Goal: Task Accomplishment & Management: Use online tool/utility

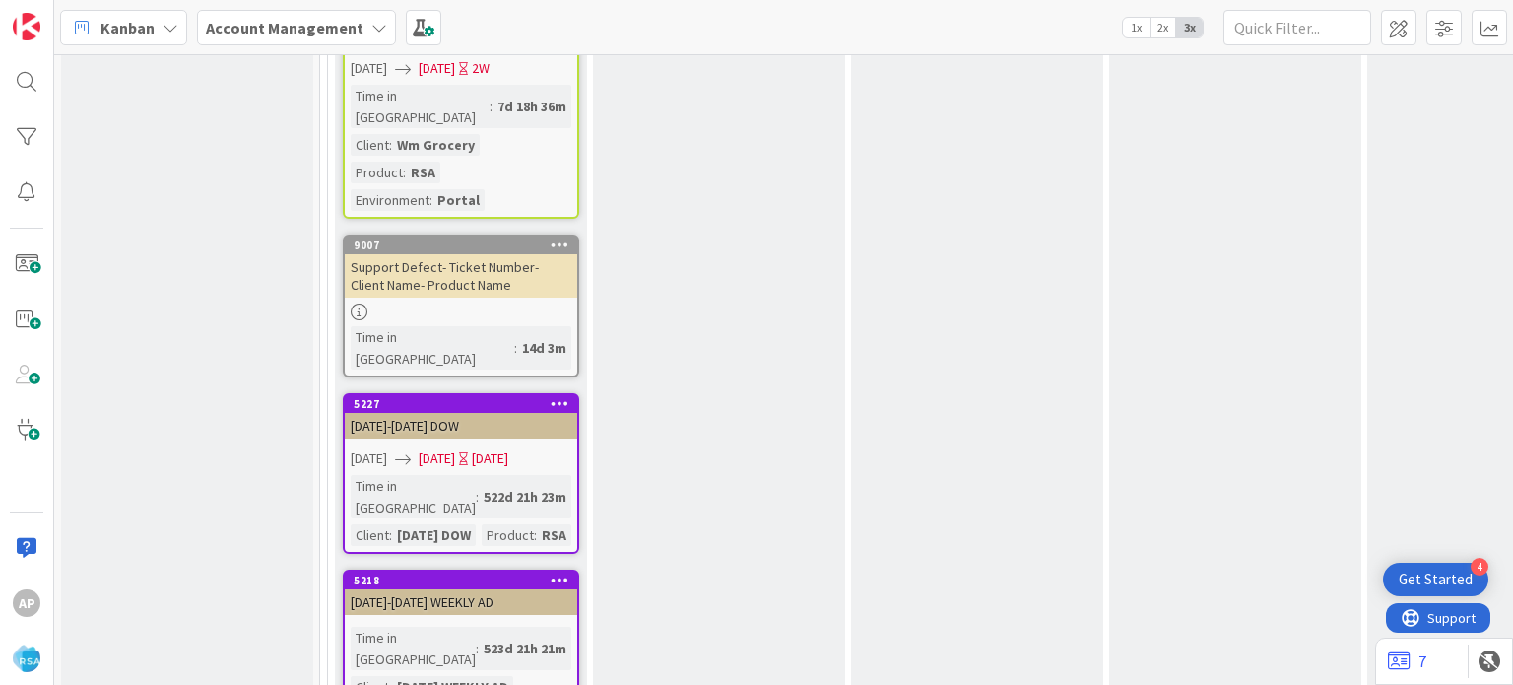
scroll to position [3262, 0]
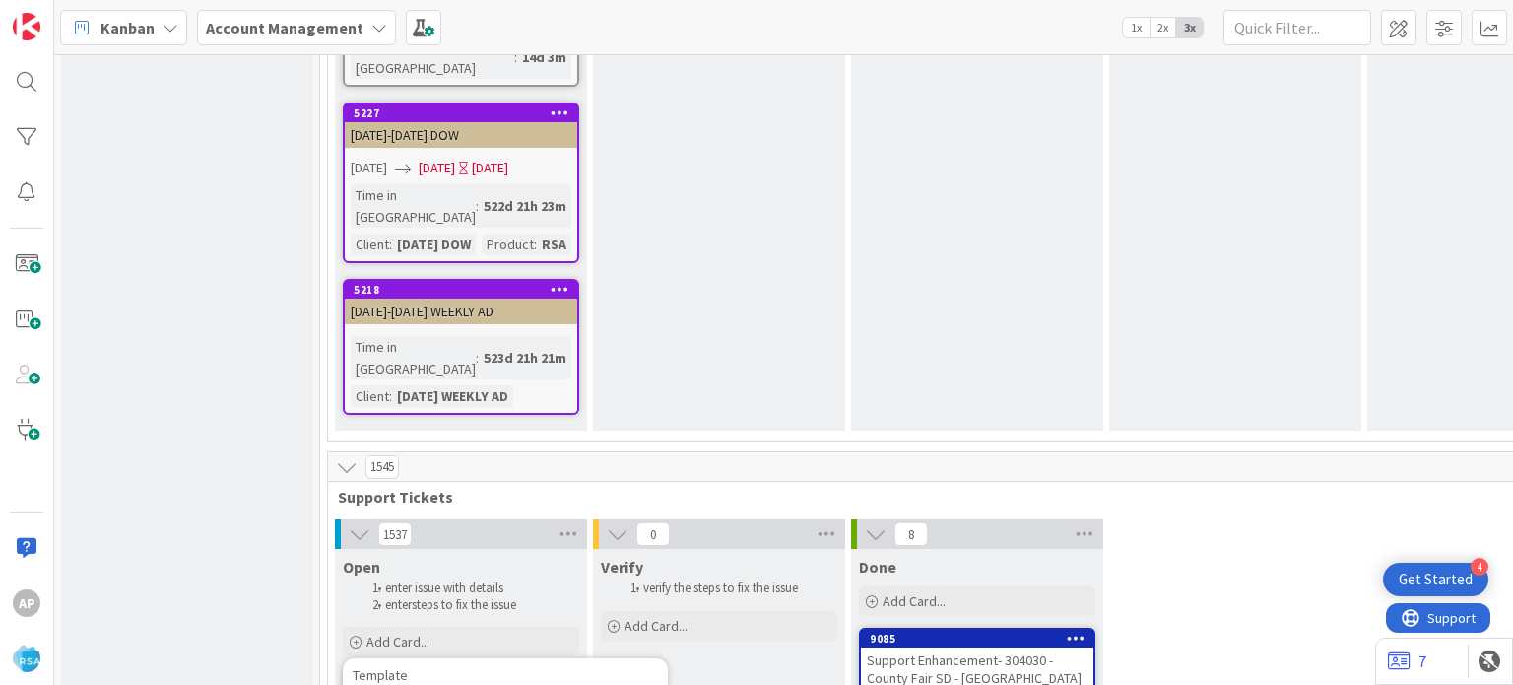
scroll to position [3360, 0]
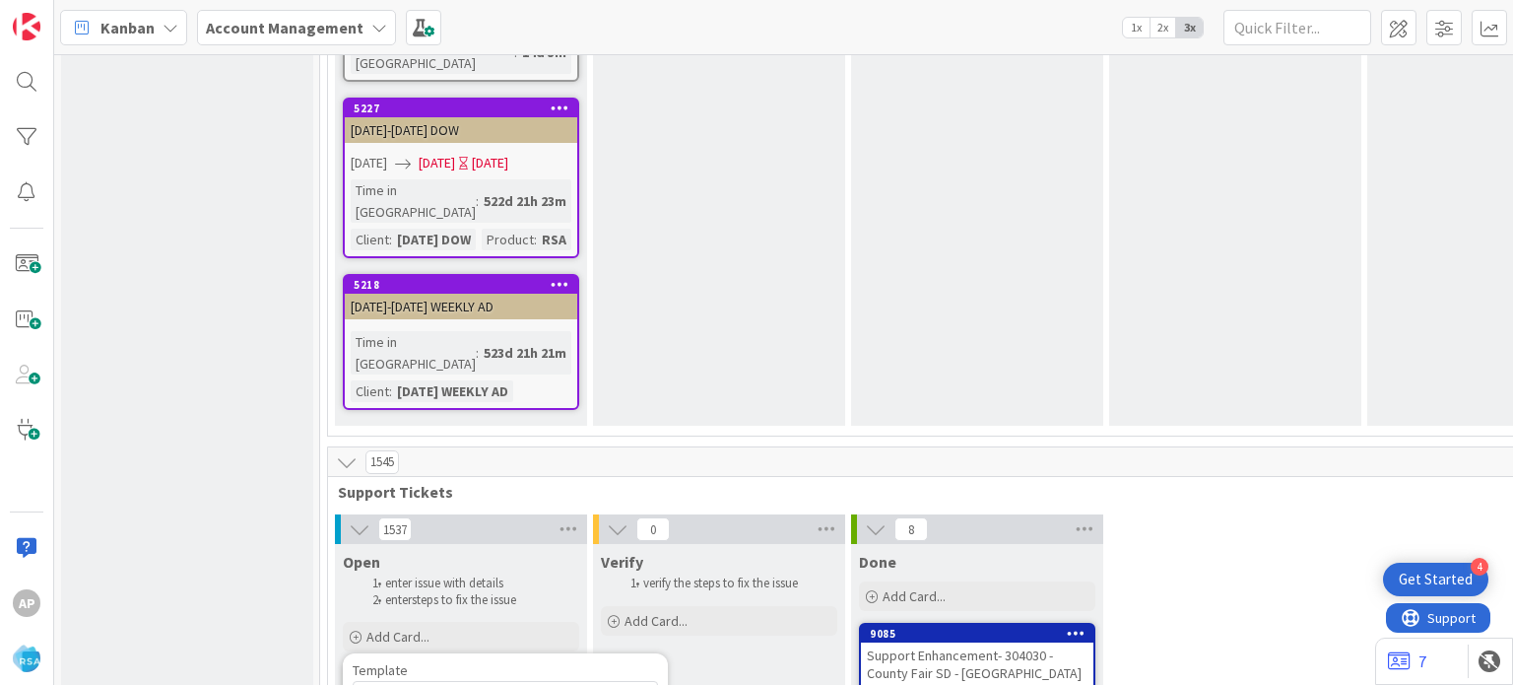
type textarea "x"
type textarea "Support Maintenance - Ticket Number-"
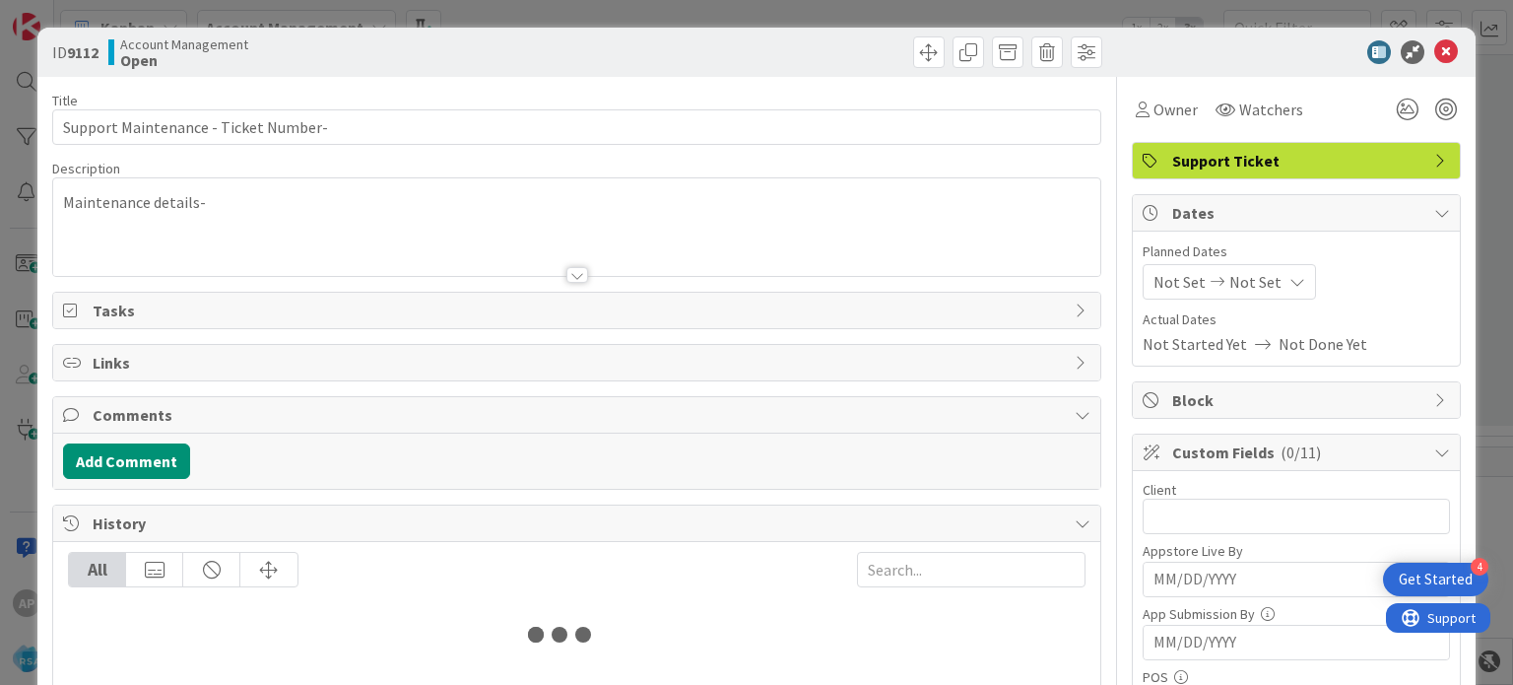
click at [568, 279] on div at bounding box center [577, 275] width 22 height 16
click at [568, 276] on div "Maintenance details-" at bounding box center [576, 231] width 1046 height 89
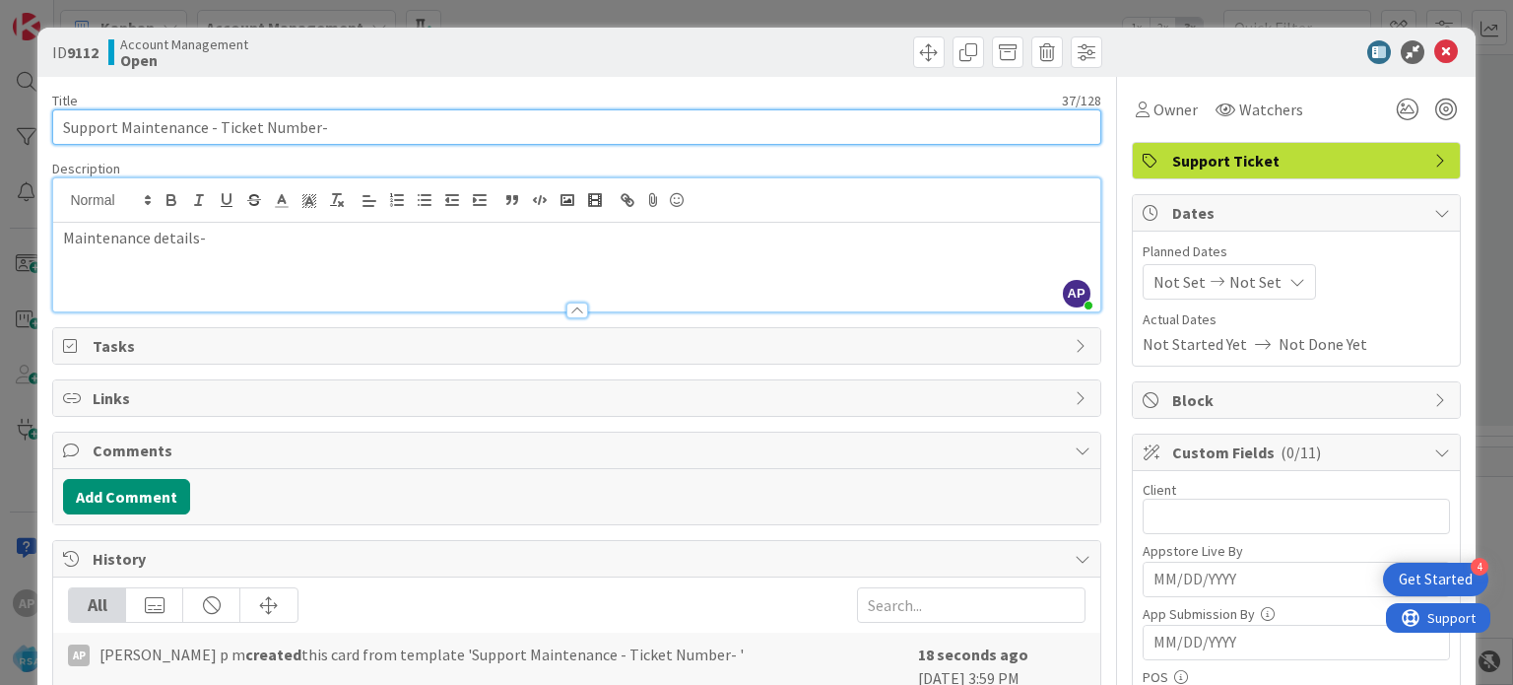
drag, startPoint x: 234, startPoint y: 130, endPoint x: 311, endPoint y: 130, distance: 76.8
click at [311, 130] on input "Support Maintenance - Ticket Number-" at bounding box center [576, 126] width 1048 height 35
paste input "#306206"
click at [223, 133] on input "Support Maintenance - #306206-" at bounding box center [576, 126] width 1048 height 35
click at [354, 140] on input "Support Maintenance - 306206-" at bounding box center [576, 126] width 1048 height 35
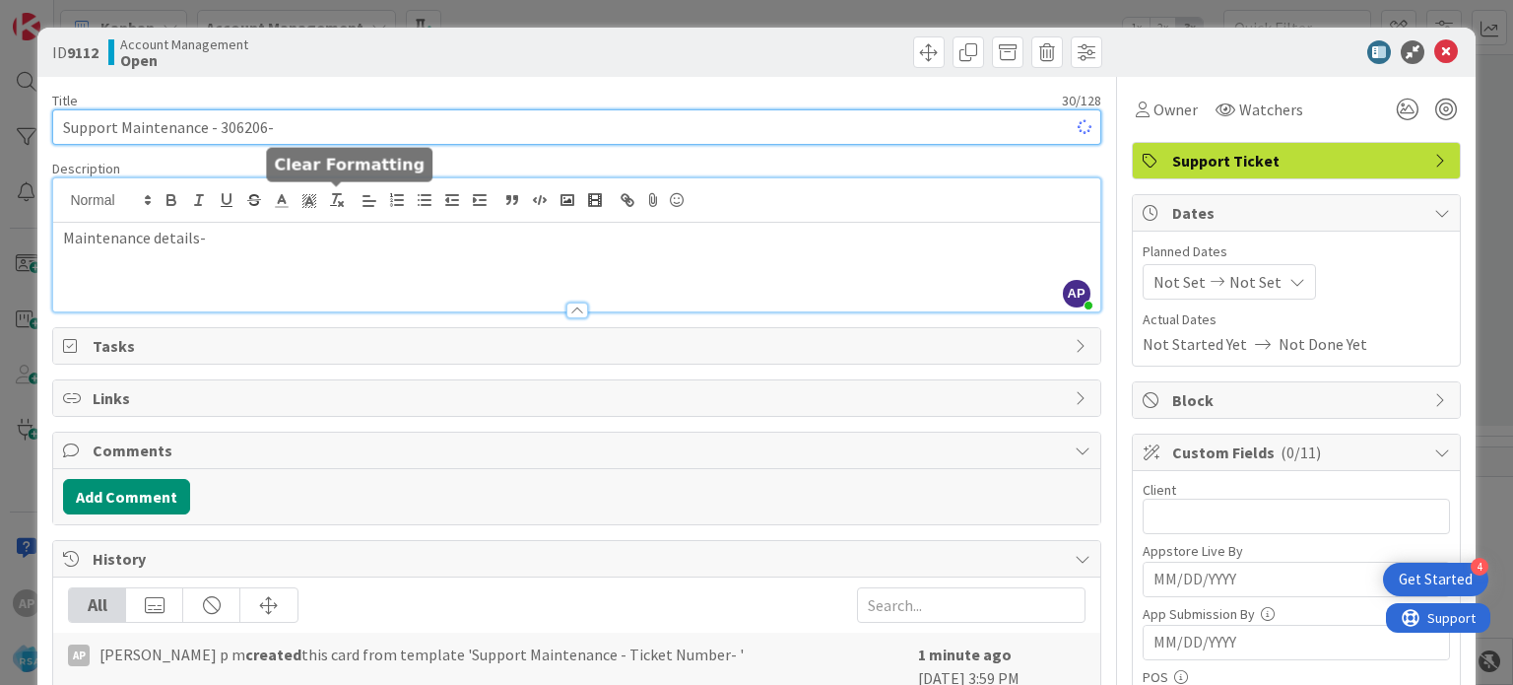
click at [354, 140] on input "Support Maintenance - 306206-" at bounding box center [576, 126] width 1048 height 35
type input "Support Maintenance - 306206-RSA"
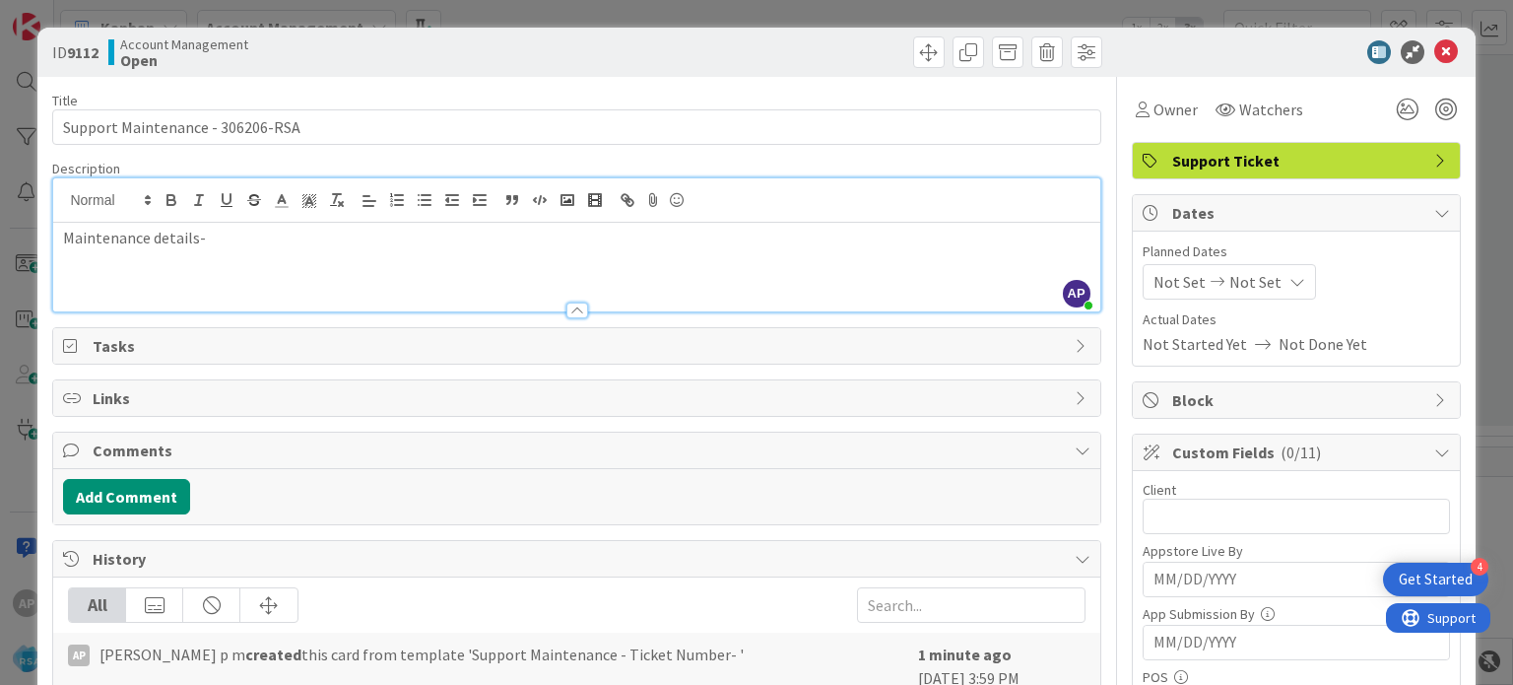
click at [234, 242] on p "Maintenance details-" at bounding box center [576, 238] width 1027 height 23
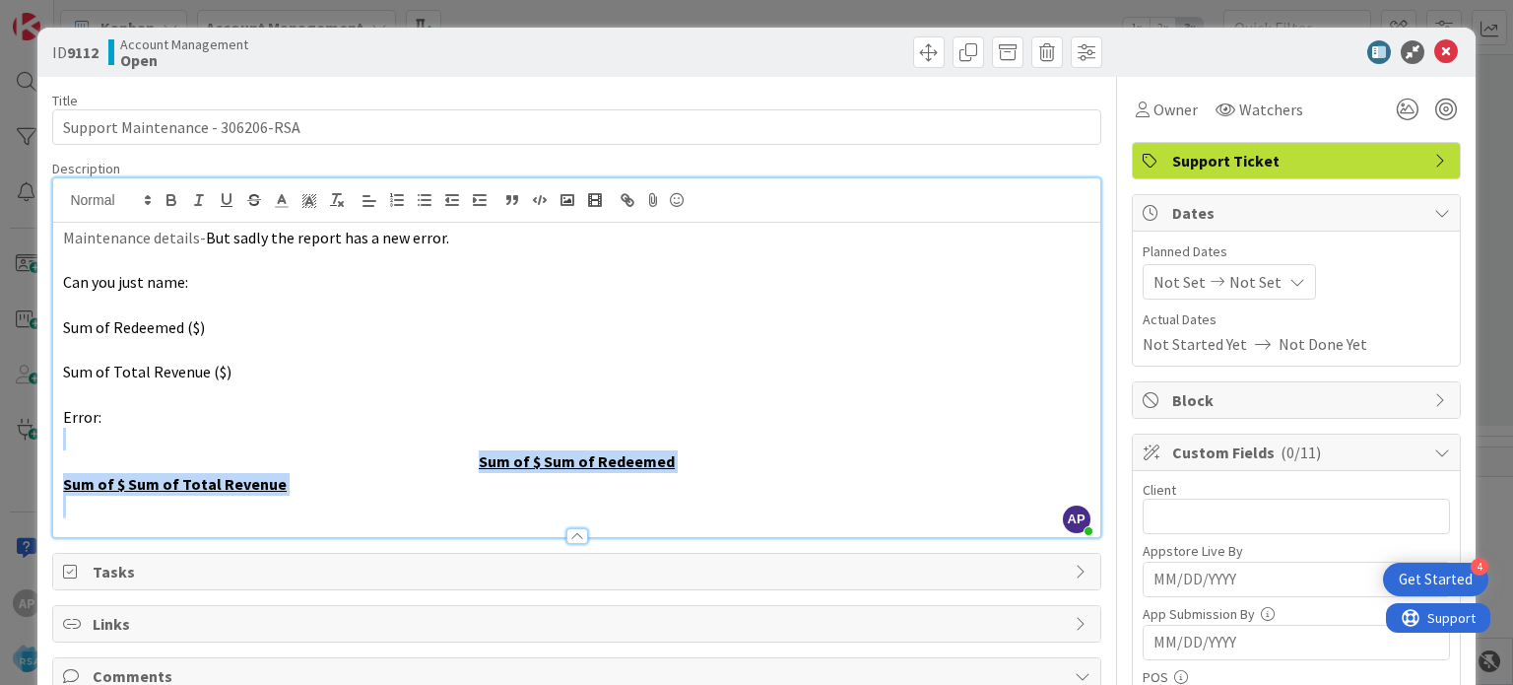
drag, startPoint x: 493, startPoint y: 497, endPoint x: 496, endPoint y: 506, distance: 10.3
click at [496, 506] on div "Maintenance details- But sadly the report has a new error. Can you just name: S…" at bounding box center [576, 380] width 1046 height 314
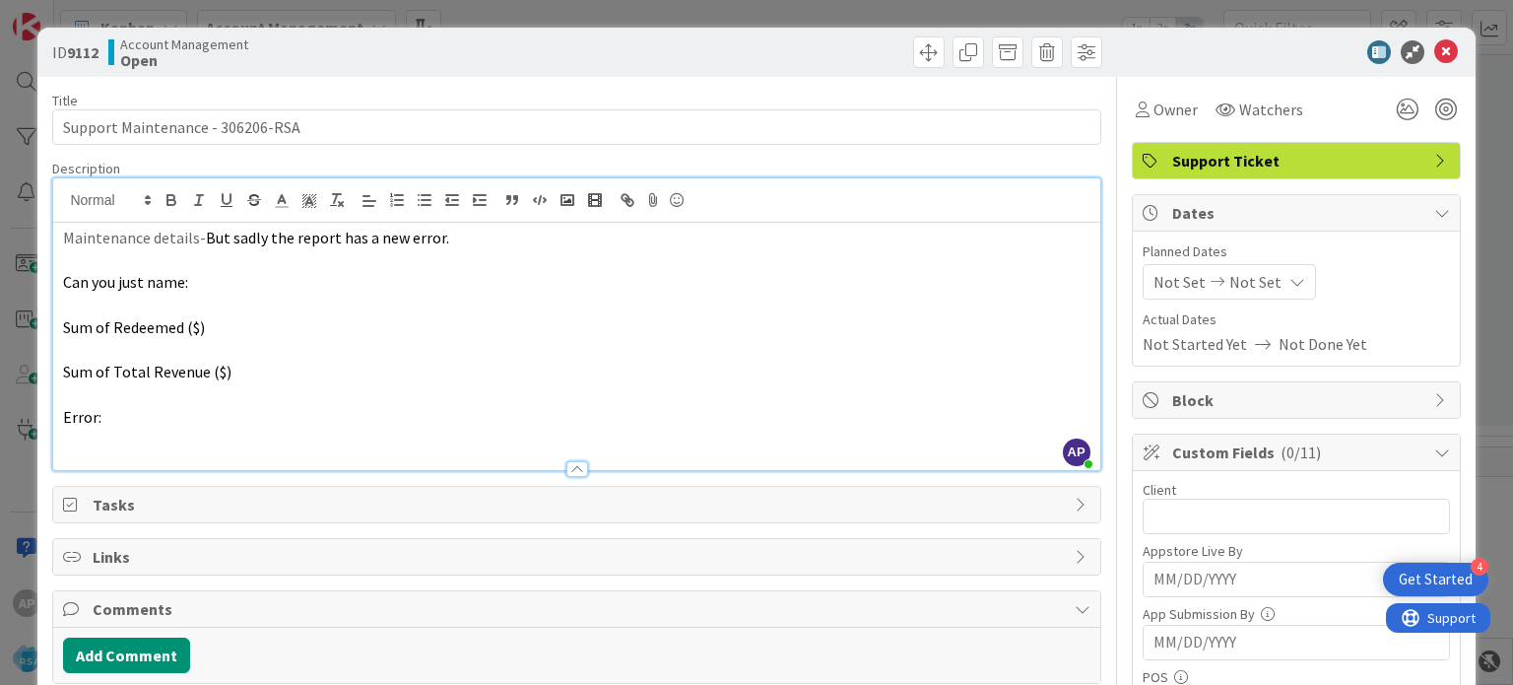
drag, startPoint x: 127, startPoint y: 429, endPoint x: 53, endPoint y: 349, distance: 108.8
click at [67, 301] on div "Maintenance details- But sadly the report has a new error. Can you just name: S…" at bounding box center [576, 346] width 1046 height 247
drag, startPoint x: 53, startPoint y: 349, endPoint x: 51, endPoint y: 279, distance: 70.0
drag, startPoint x: 102, startPoint y: 420, endPoint x: 54, endPoint y: 283, distance: 145.2
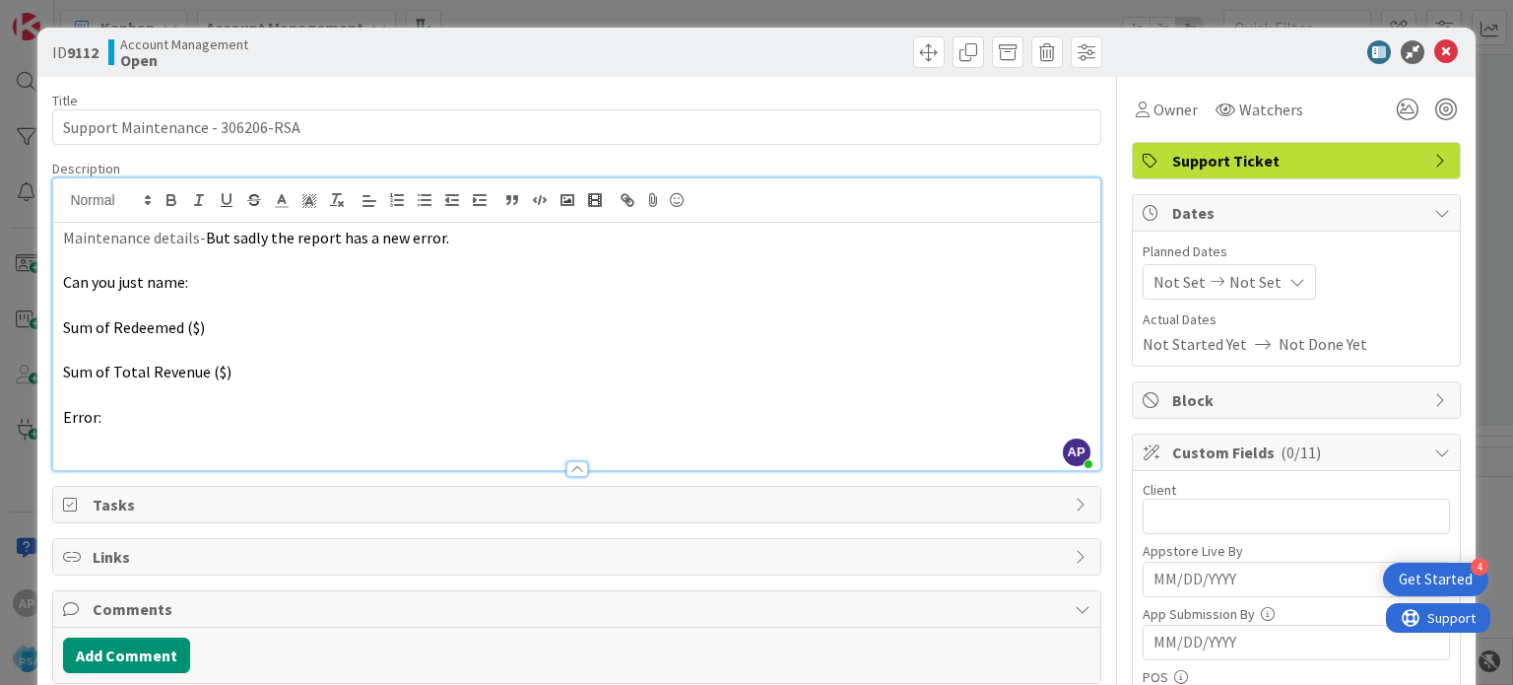
click at [54, 283] on div "Maintenance details- But sadly the report has a new error. Can you just name: S…" at bounding box center [576, 346] width 1046 height 247
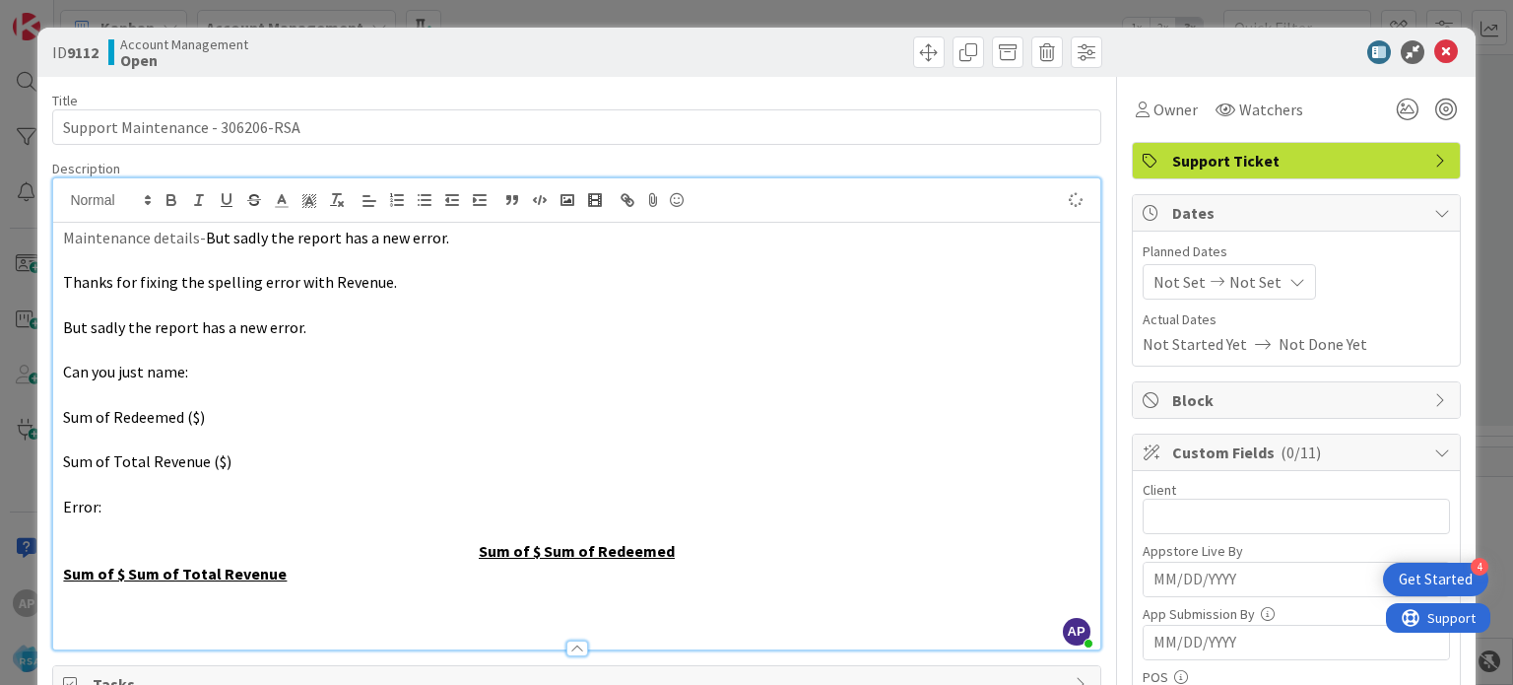
click at [472, 553] on p "Sum of $ Sum of Redeemed" at bounding box center [576, 551] width 1027 height 23
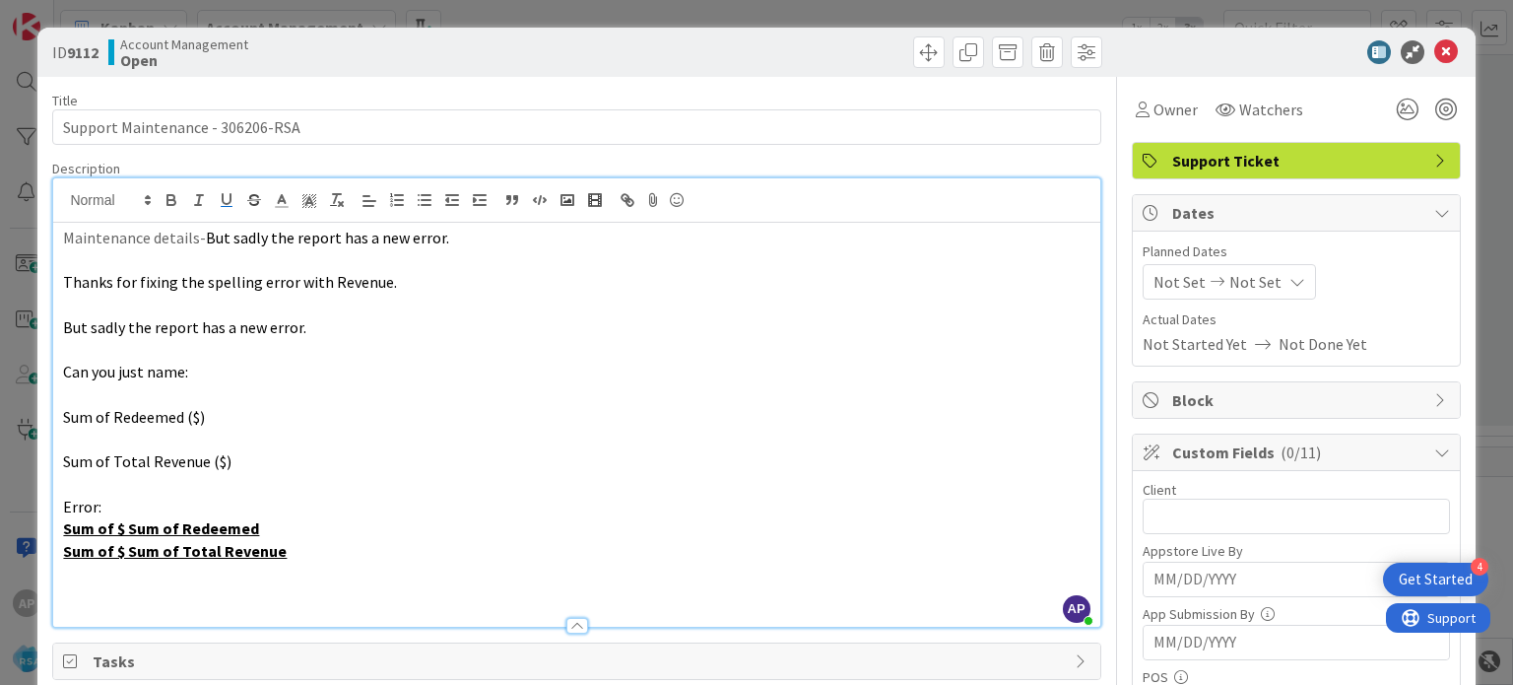
click at [1181, 291] on span "Not Set" at bounding box center [1180, 282] width 52 height 24
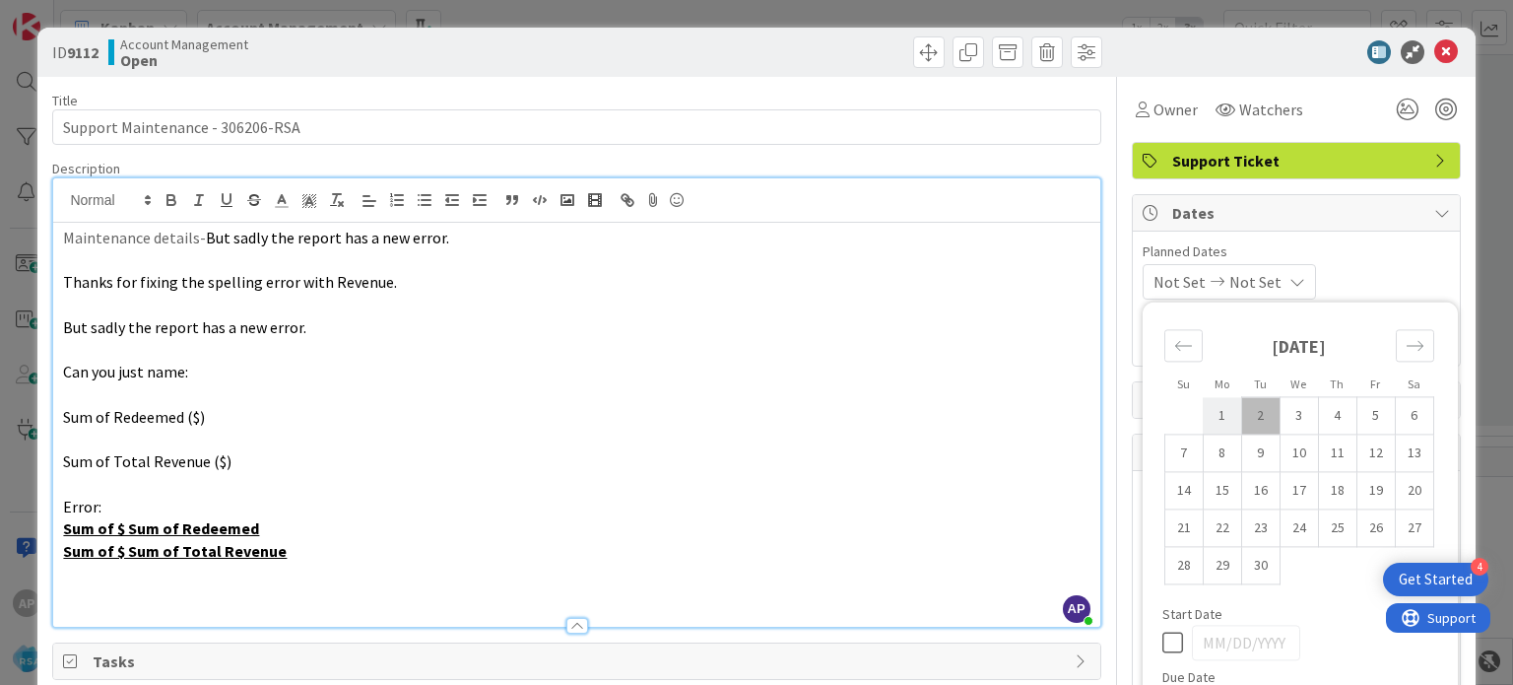
click at [1210, 418] on td "1" at bounding box center [1222, 415] width 38 height 37
type input "[DATE]"
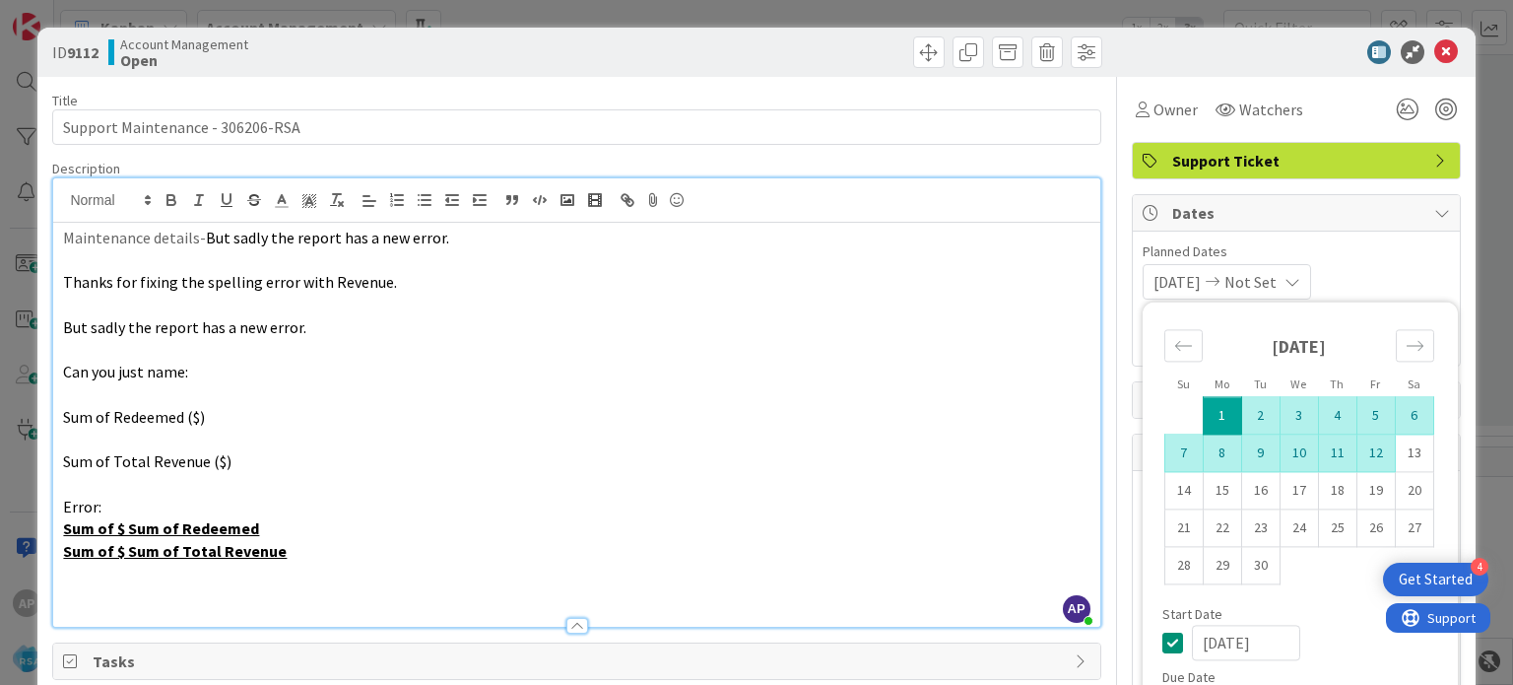
click at [1358, 454] on td "12" at bounding box center [1376, 452] width 38 height 37
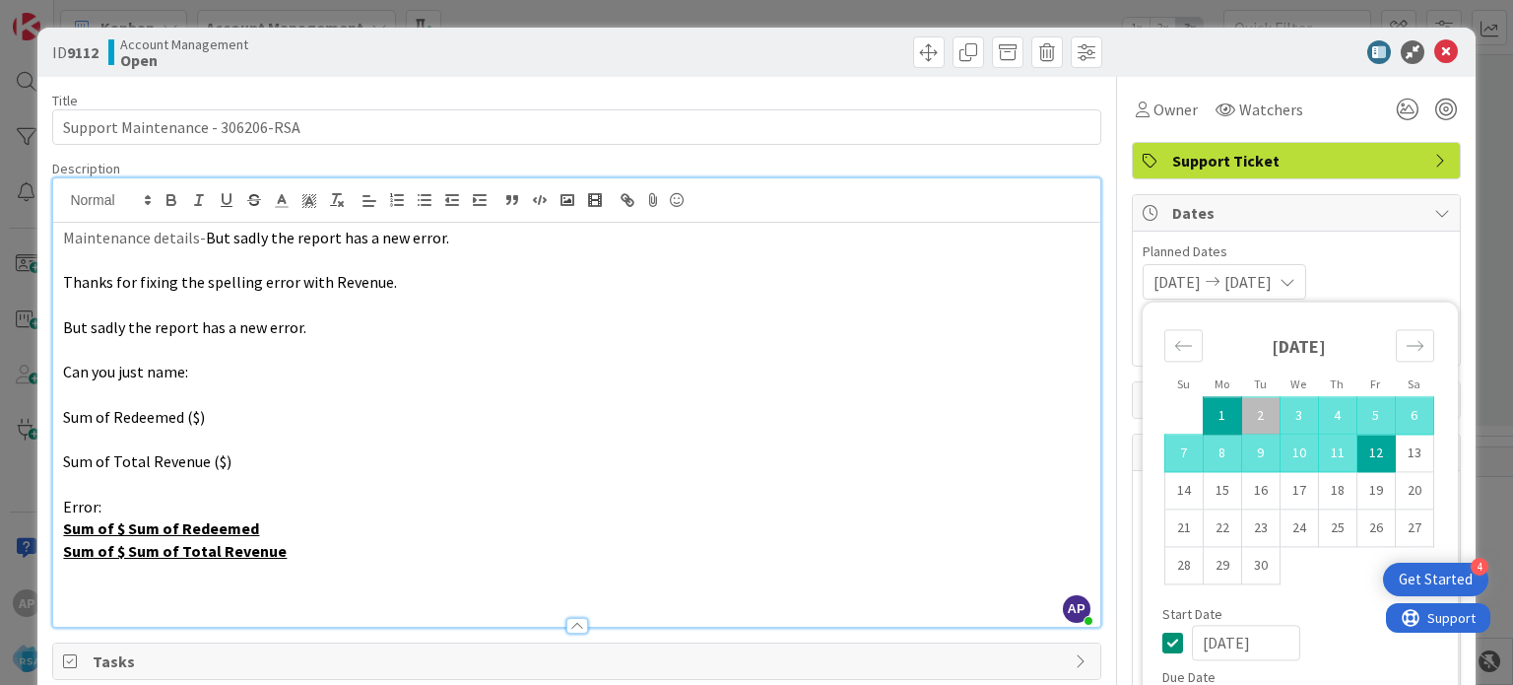
click at [704, 383] on p at bounding box center [576, 394] width 1027 height 23
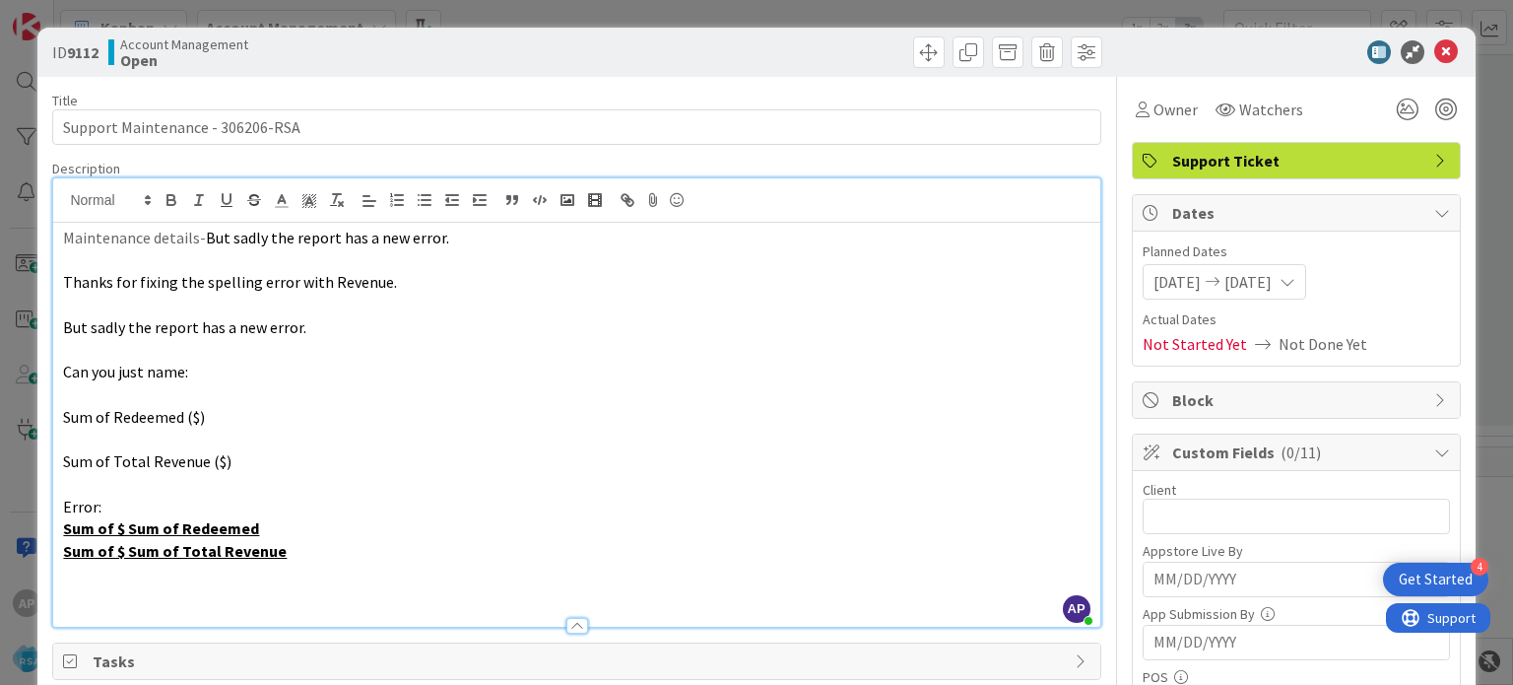
click at [704, 383] on p at bounding box center [576, 394] width 1027 height 23
click at [1167, 514] on input "text" at bounding box center [1296, 515] width 307 height 35
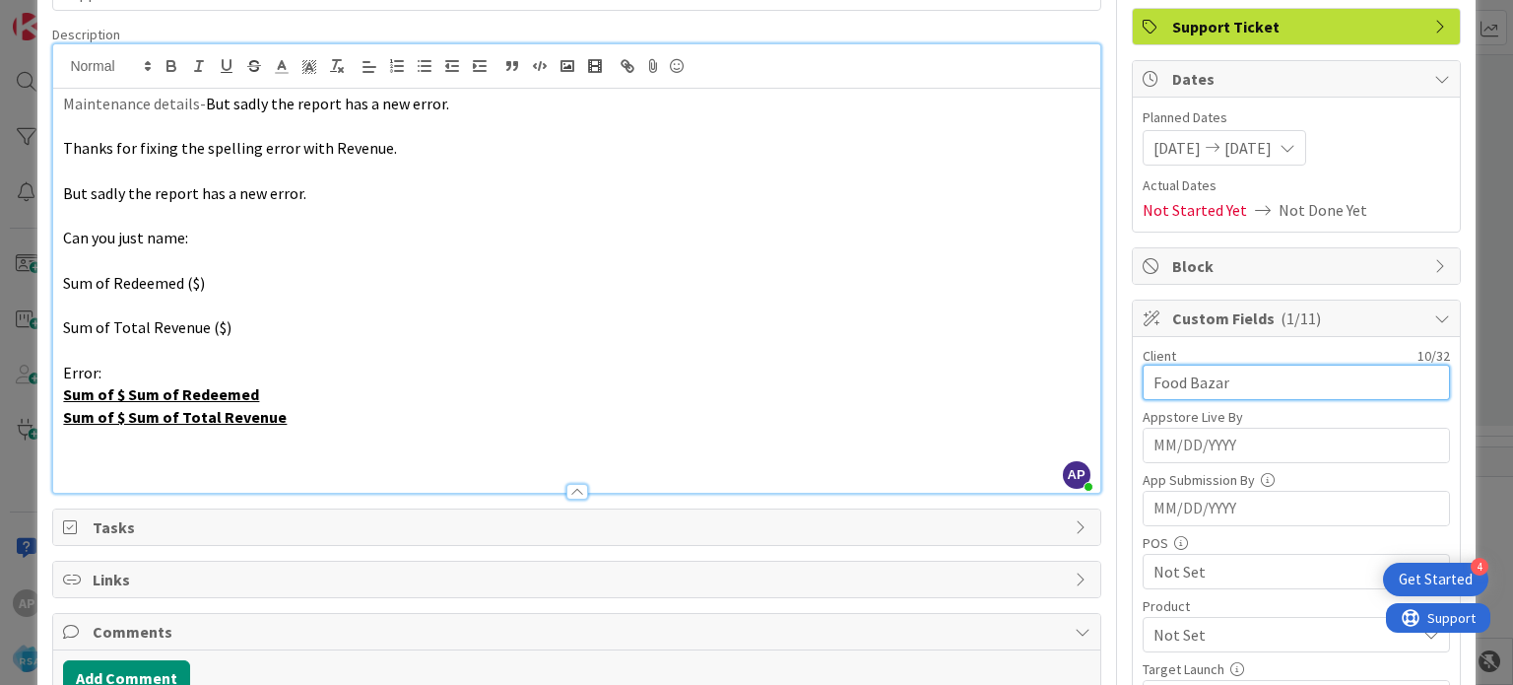
scroll to position [331, 0]
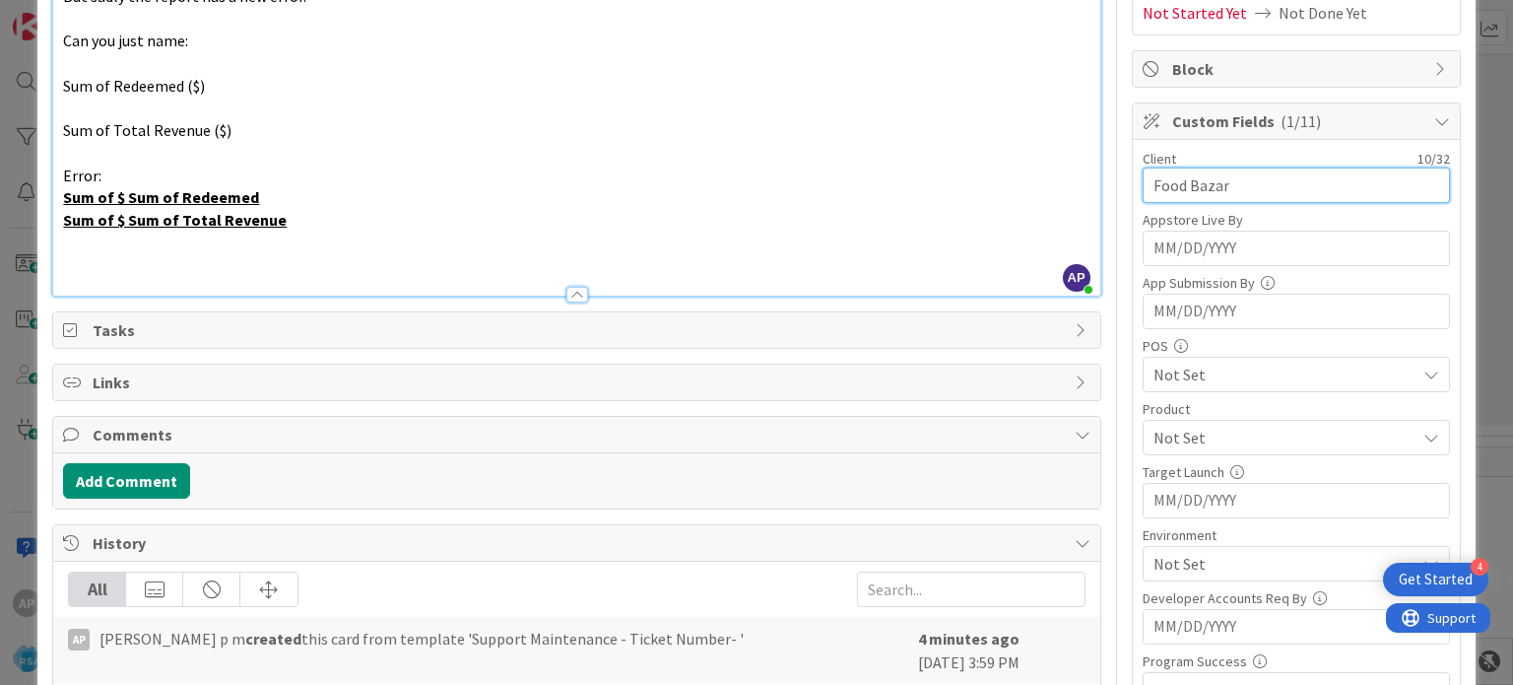
type input "Food Bazar"
click at [1159, 427] on span "Not Set" at bounding box center [1285, 438] width 262 height 24
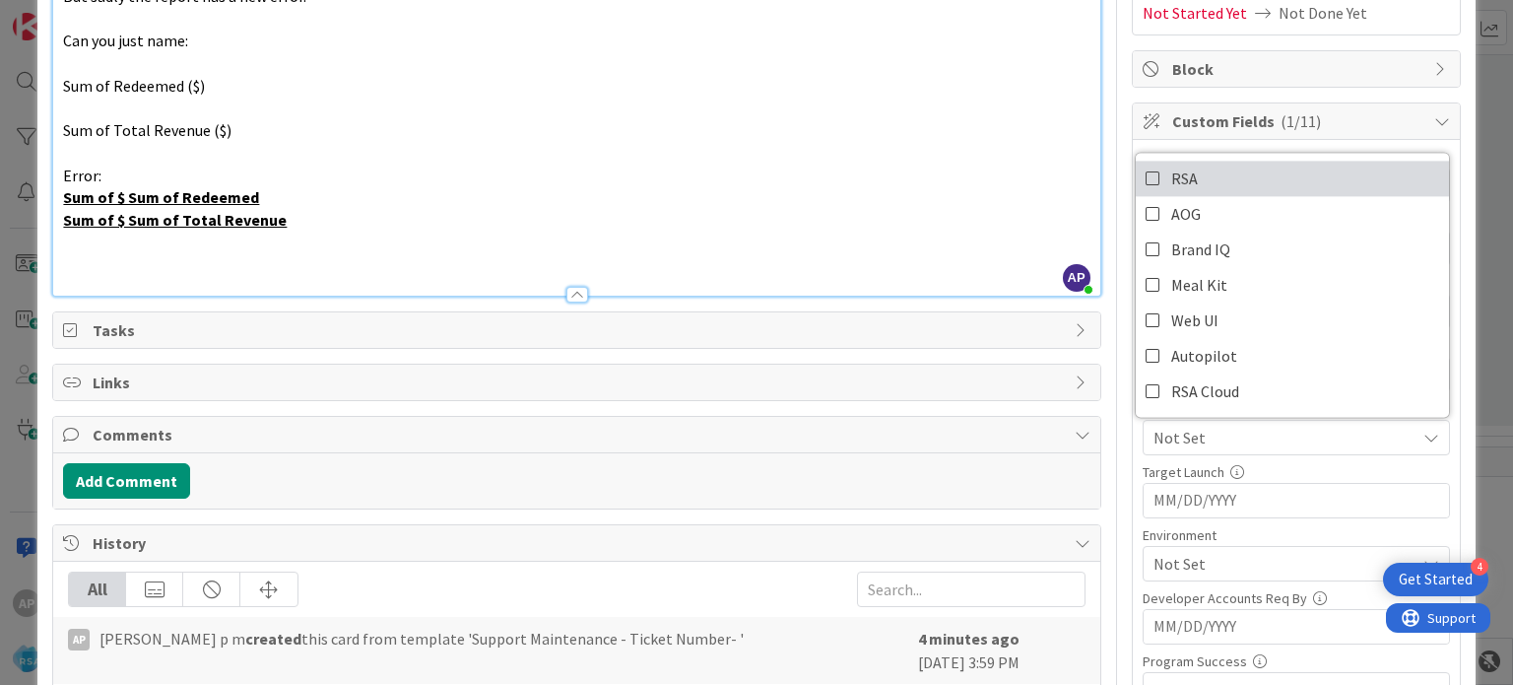
click at [1146, 182] on icon at bounding box center [1154, 179] width 16 height 30
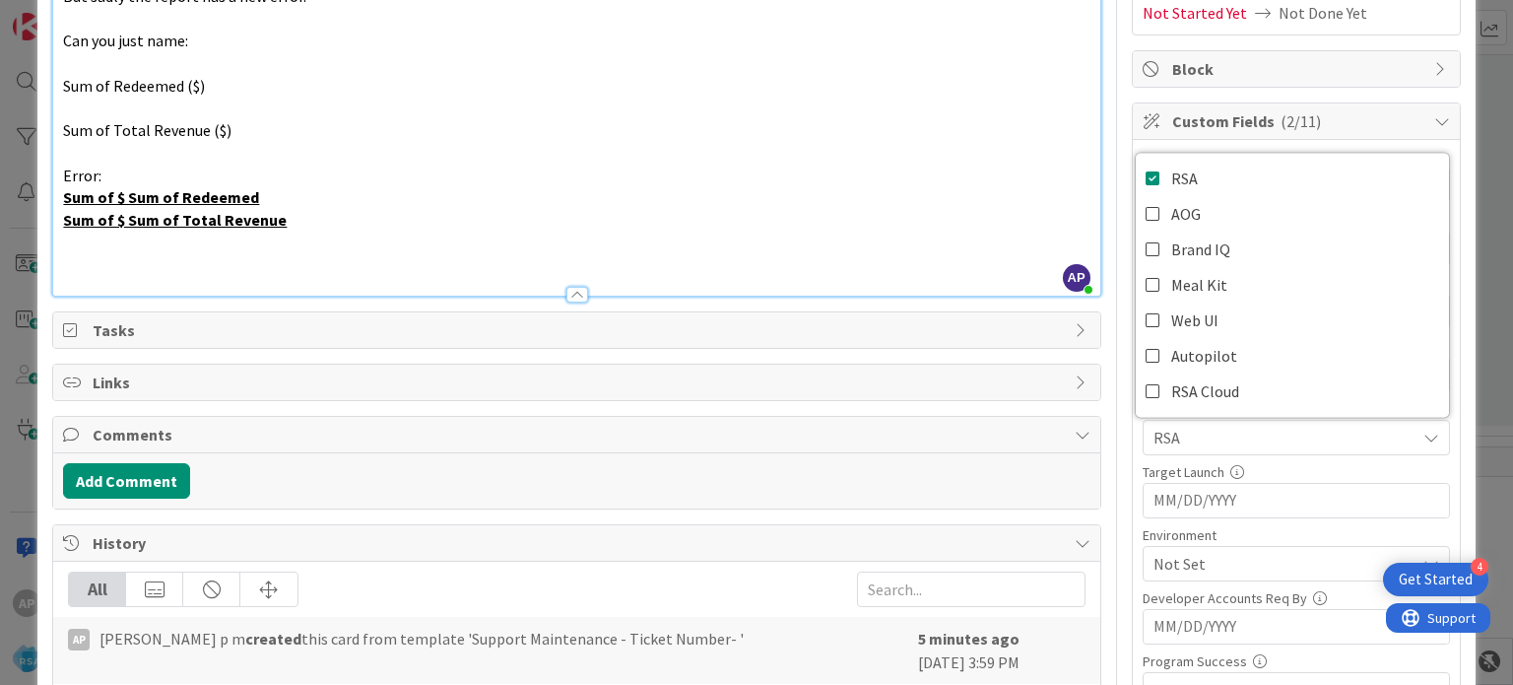
click at [920, 142] on p at bounding box center [576, 153] width 1027 height 23
click at [1154, 559] on span "Not Set" at bounding box center [1285, 564] width 262 height 24
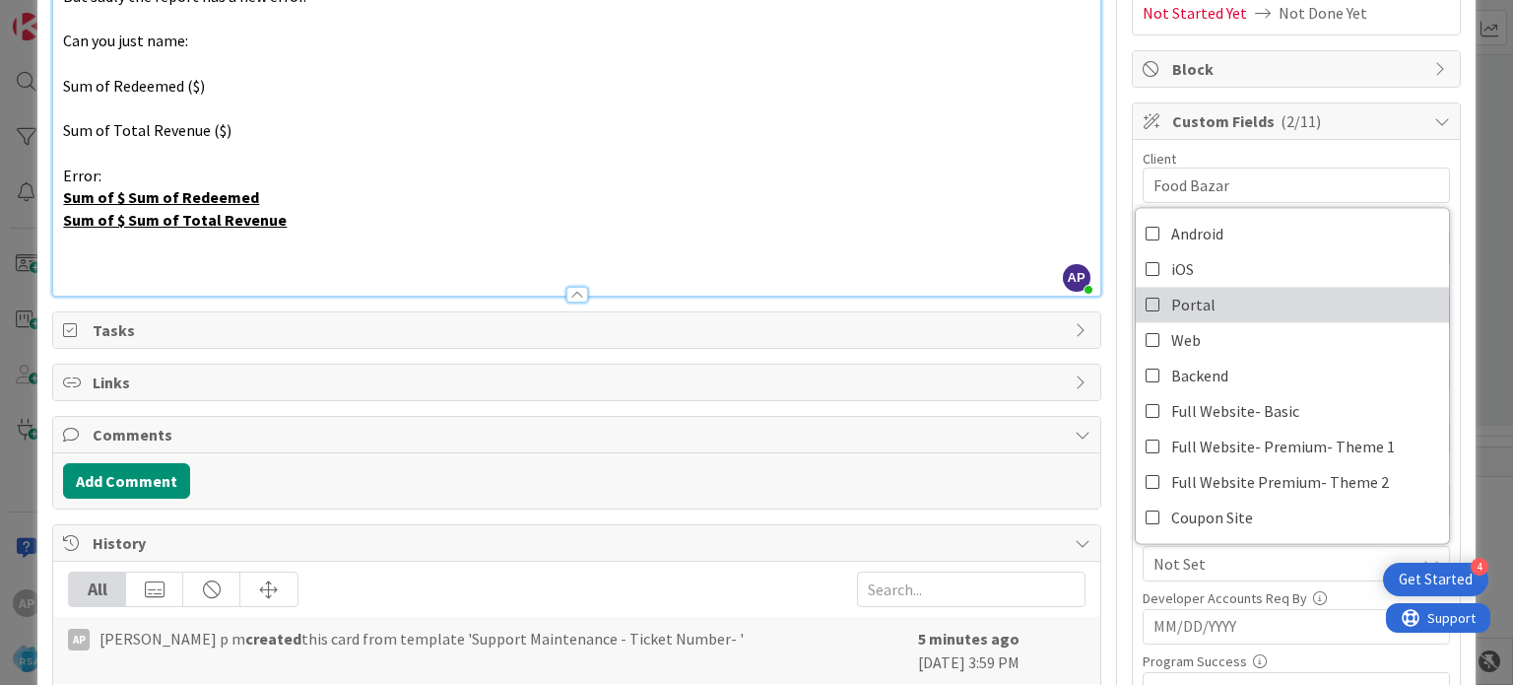
click at [1146, 303] on icon at bounding box center [1154, 305] width 16 height 30
click at [986, 195] on p "Sum of $ Sum of Redeemed" at bounding box center [576, 197] width 1027 height 23
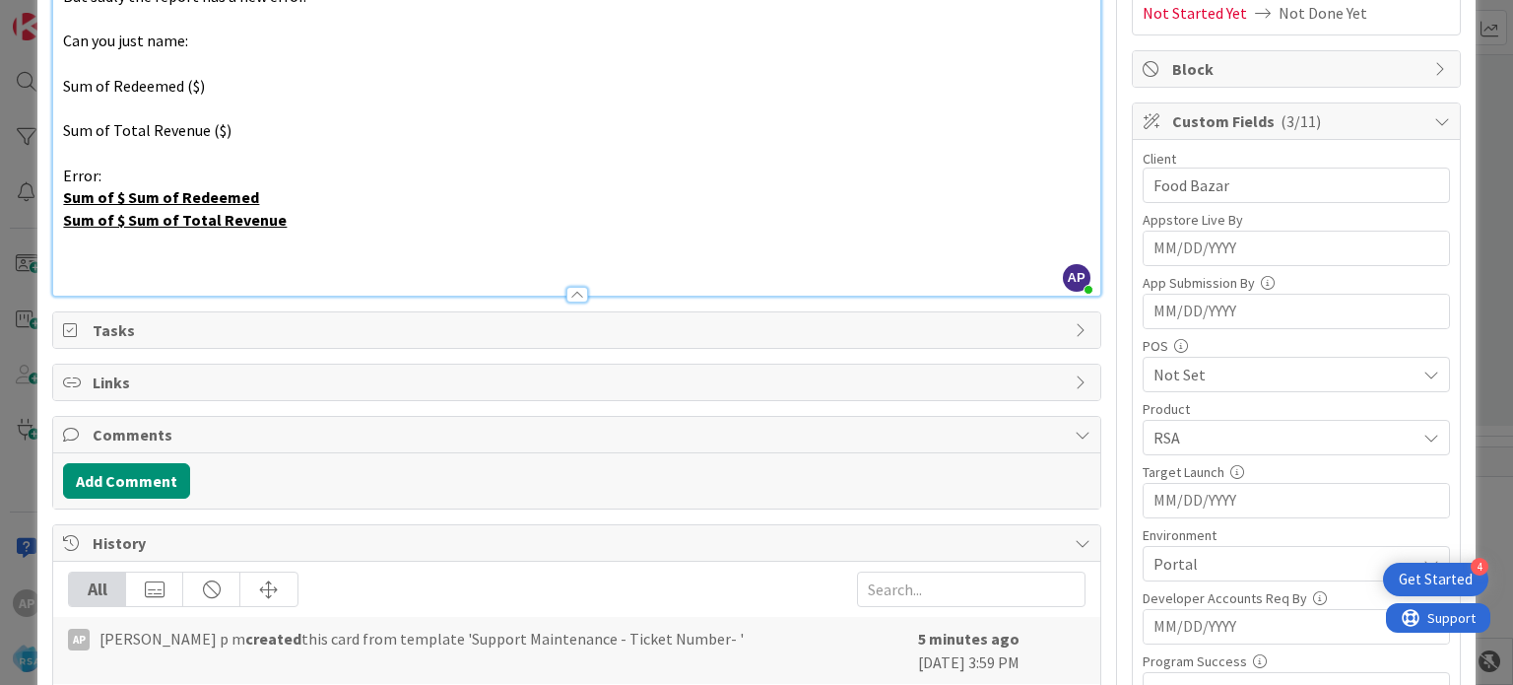
click at [948, 193] on p "Sum of $ Sum of Redeemed" at bounding box center [576, 197] width 1027 height 23
click at [985, 148] on p at bounding box center [576, 153] width 1027 height 23
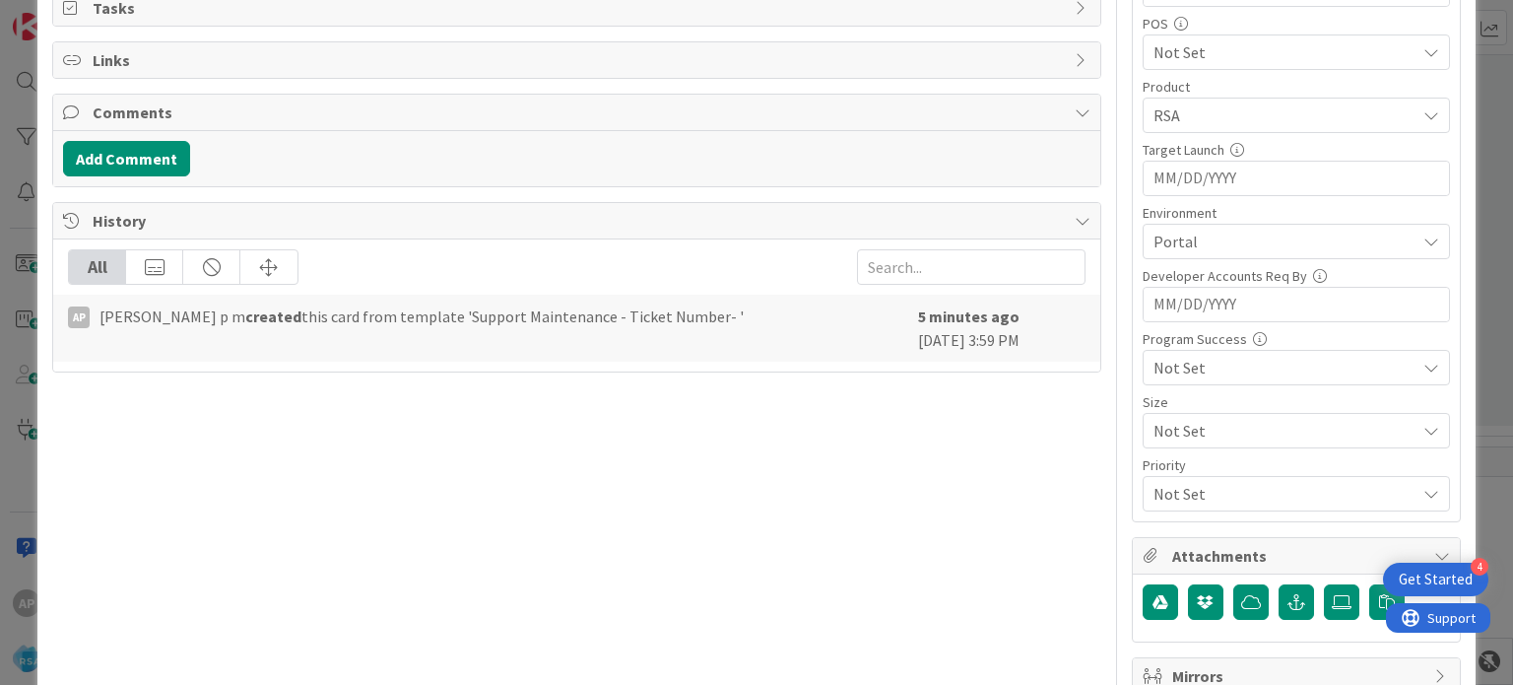
scroll to position [652, 0]
click at [1167, 239] on span "Portal" at bounding box center [1285, 243] width 262 height 24
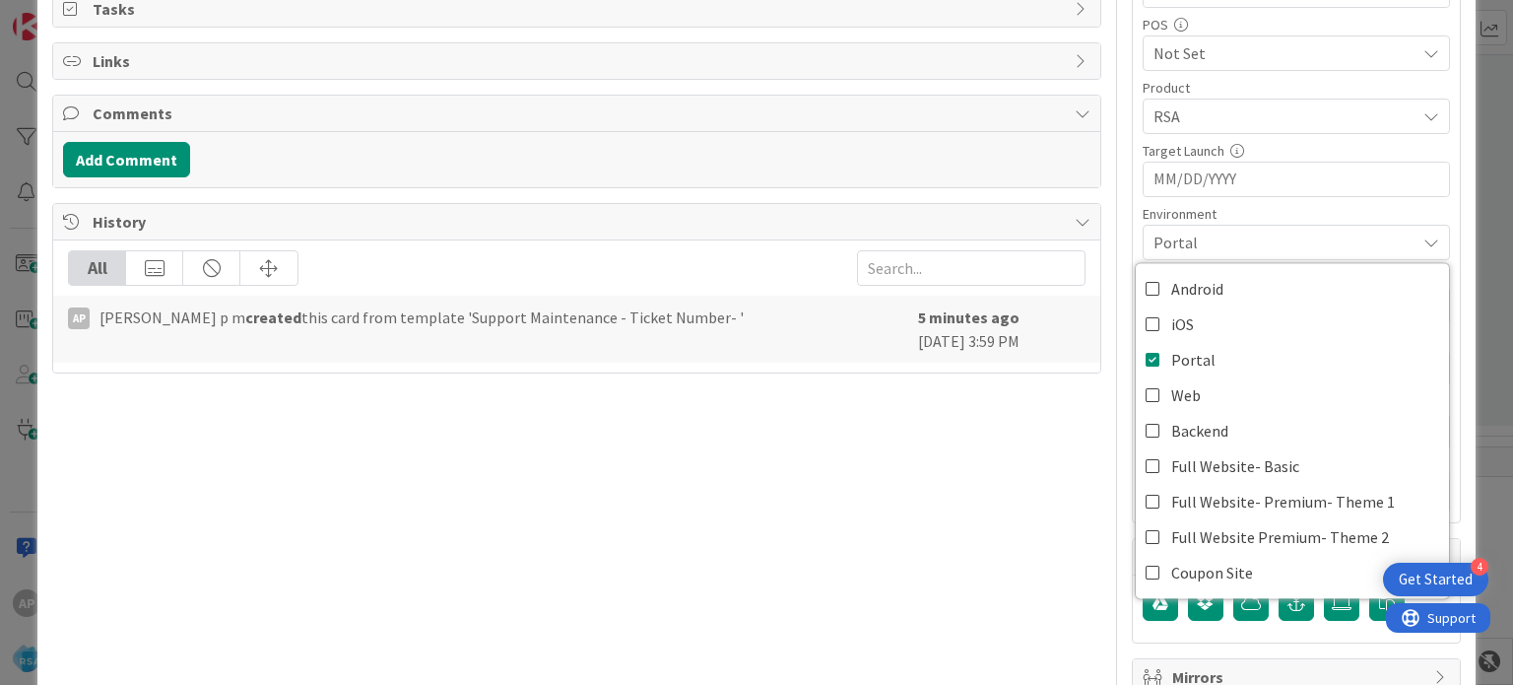
click at [947, 574] on div "Title 32 / 128 Support Maintenance - 306206-RSA Description AP [PERSON_NAME] p …" at bounding box center [576, 86] width 1048 height 1323
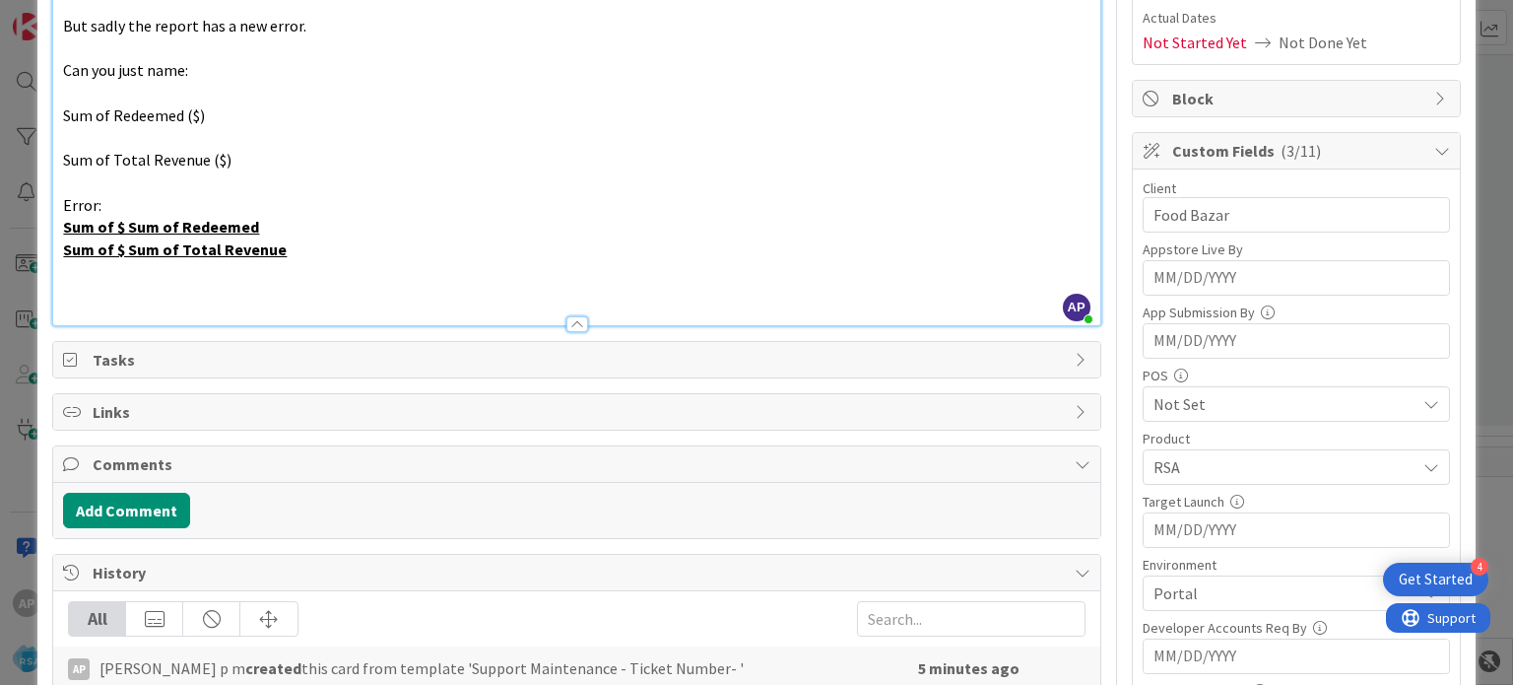
scroll to position [0, 0]
